Goal: Information Seeking & Learning: Find specific fact

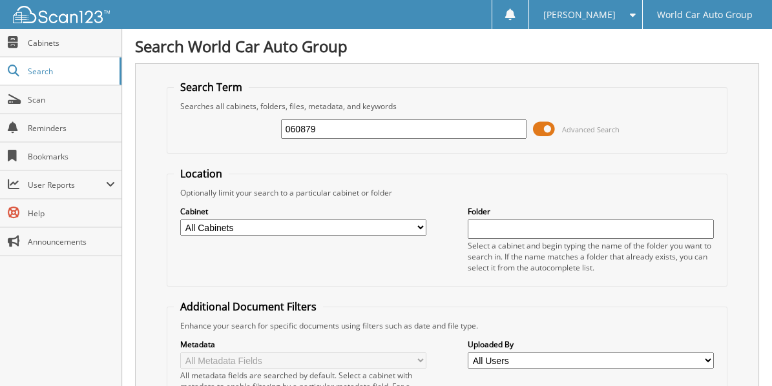
drag, startPoint x: 339, startPoint y: 129, endPoint x: 211, endPoint y: 140, distance: 129.1
click at [211, 140] on div "060879 Advanced Search" at bounding box center [447, 129] width 546 height 35
type input "065968"
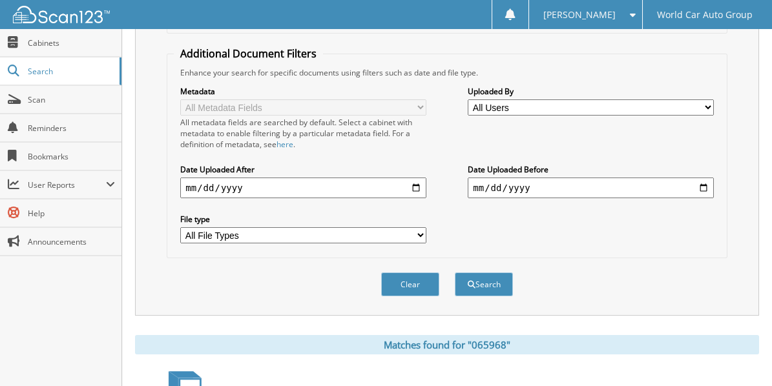
scroll to position [258, 0]
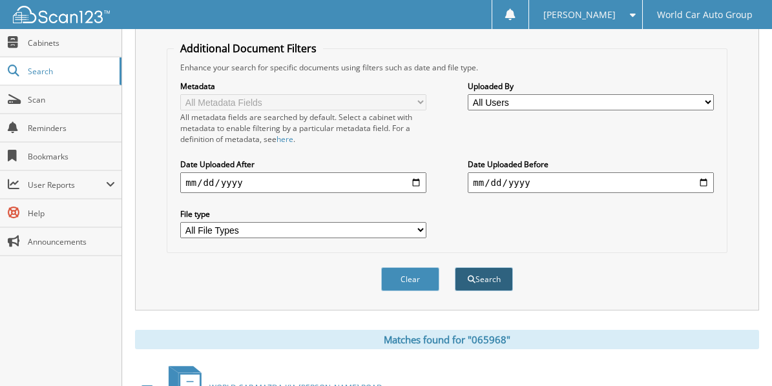
click at [498, 273] on button "Search" at bounding box center [484, 279] width 58 height 24
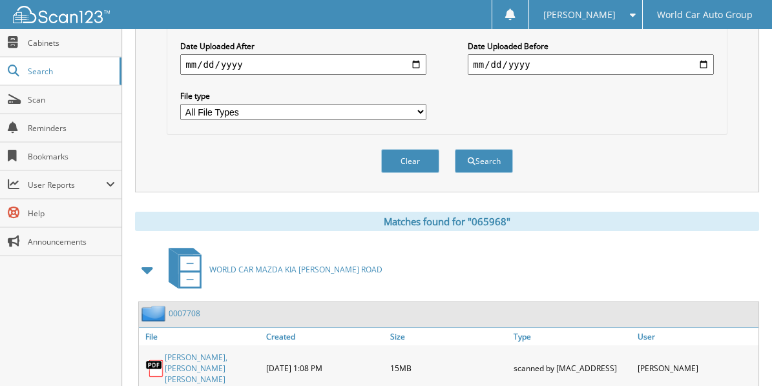
scroll to position [473, 0]
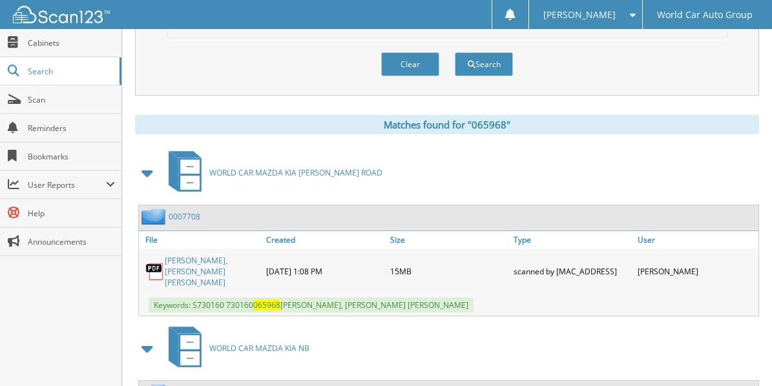
click at [198, 255] on link "[PERSON_NAME], [PERSON_NAME] [PERSON_NAME]" at bounding box center [212, 271] width 95 height 33
